Goal: Ask a question

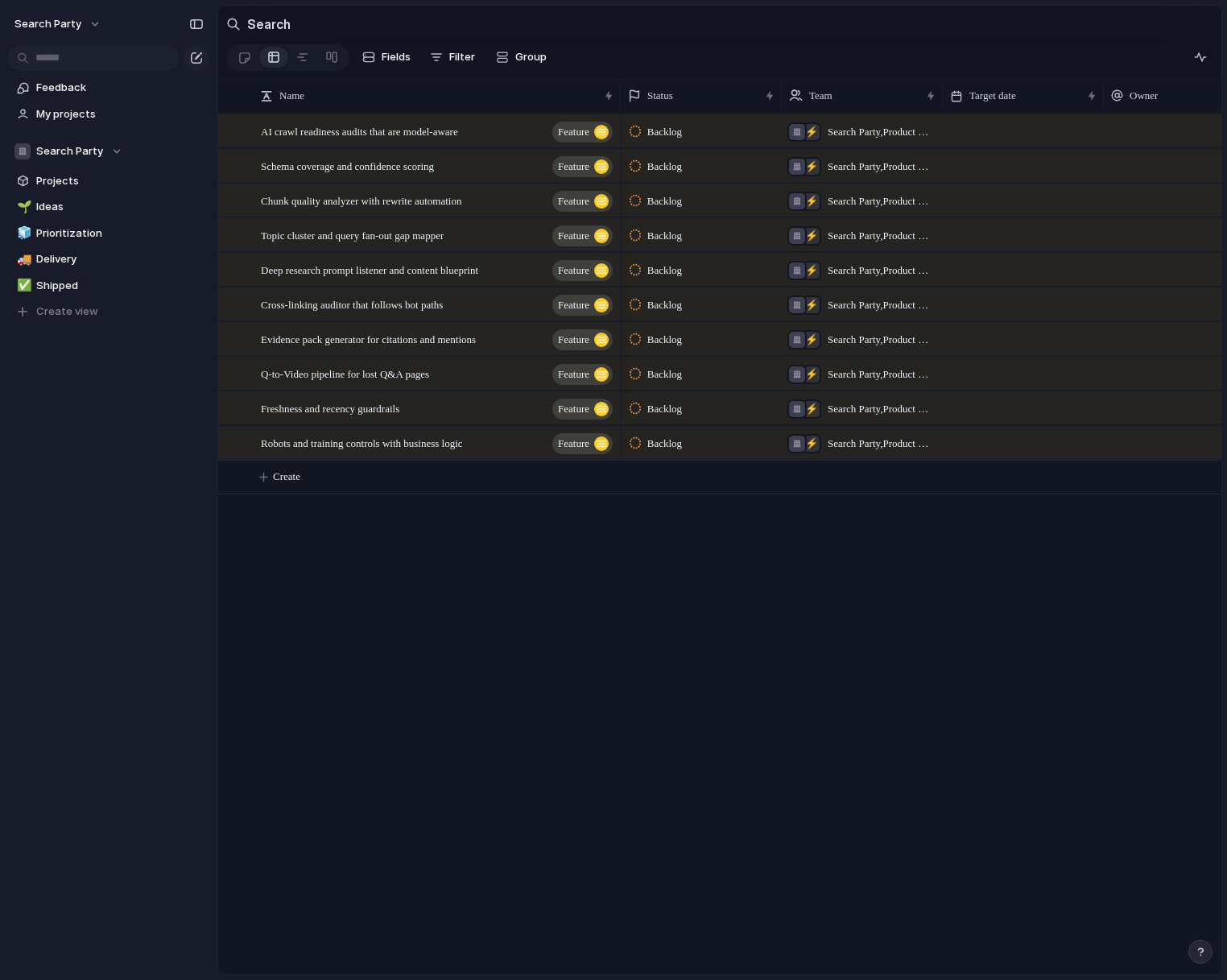
click at [1138, 25] on section "Search" at bounding box center [720, 24] width 1004 height 36
